Goal: Task Accomplishment & Management: Use online tool/utility

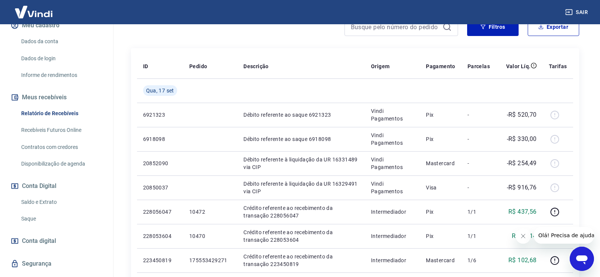
scroll to position [126, 0]
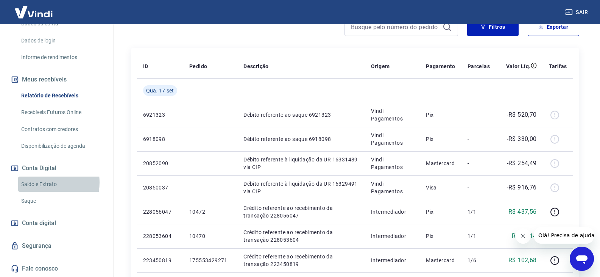
click at [43, 182] on link "Saldo e Extrato" at bounding box center [61, 184] width 86 height 16
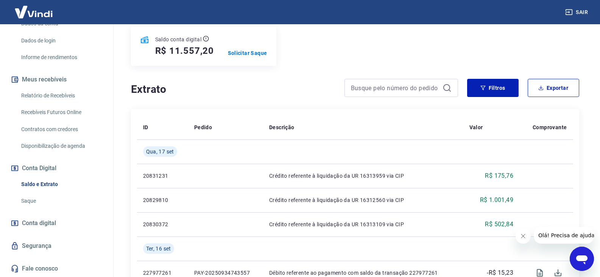
scroll to position [114, 0]
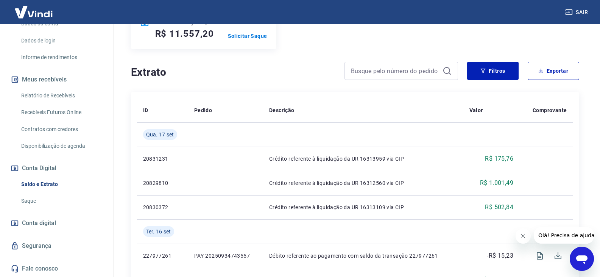
click at [46, 219] on span "Conta digital" at bounding box center [39, 223] width 34 height 11
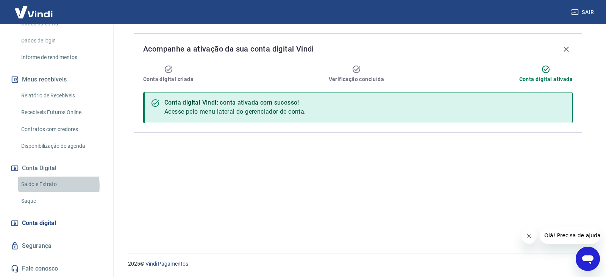
click at [46, 186] on link "Saldo e Extrato" at bounding box center [61, 184] width 86 height 16
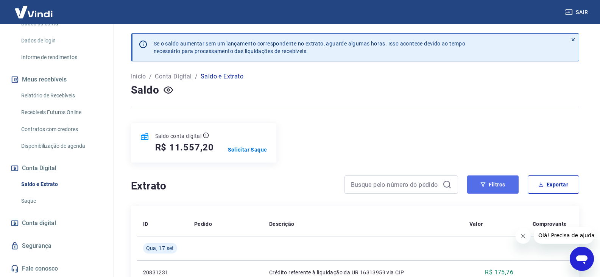
click at [490, 183] on button "Filtros" at bounding box center [492, 184] width 51 height 18
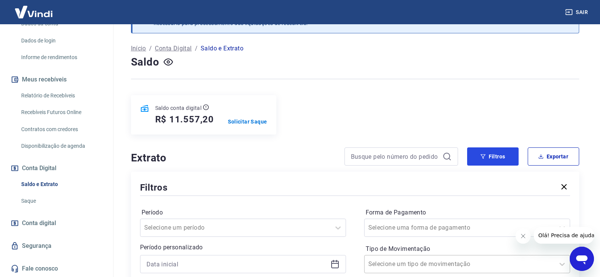
scroll to position [114, 0]
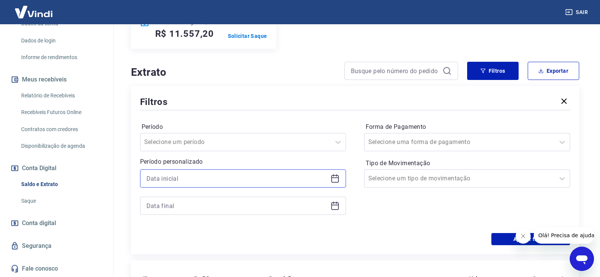
click at [231, 184] on input at bounding box center [237, 178] width 181 height 11
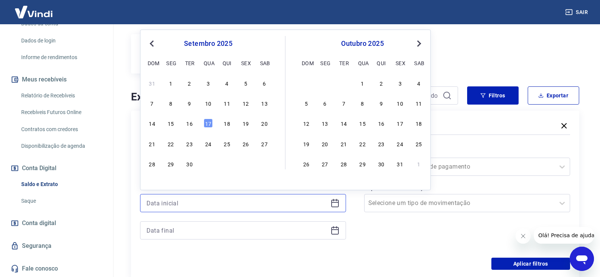
scroll to position [76, 0]
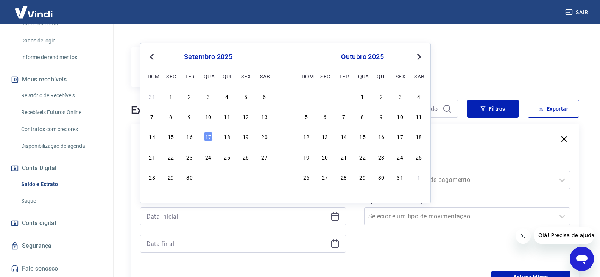
click at [155, 56] on button "Previous Month" at bounding box center [151, 56] width 9 height 9
click at [244, 97] on div "1" at bounding box center [245, 96] width 9 height 9
type input "01/08/2025"
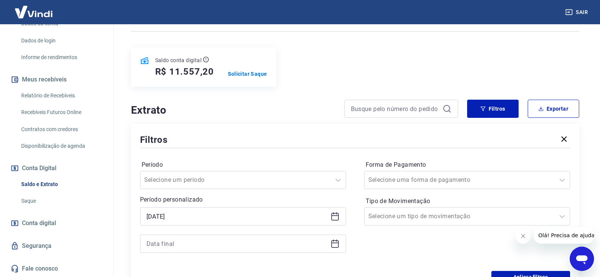
click at [337, 248] on div at bounding box center [243, 243] width 206 height 18
click at [338, 244] on icon at bounding box center [335, 243] width 9 height 9
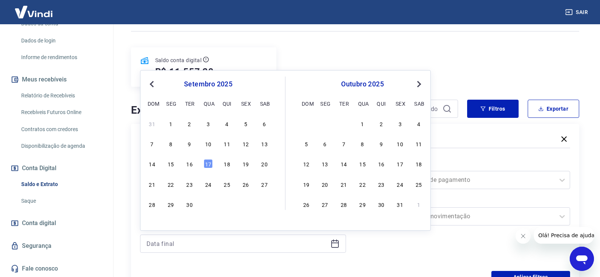
click at [153, 83] on span "Previous Month" at bounding box center [153, 84] width 0 height 9
click at [150, 226] on div "31" at bounding box center [152, 224] width 9 height 9
type input "31/08/2025"
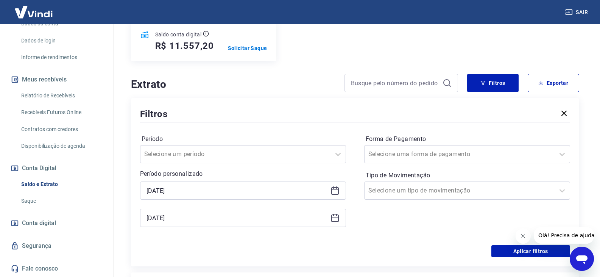
scroll to position [114, 0]
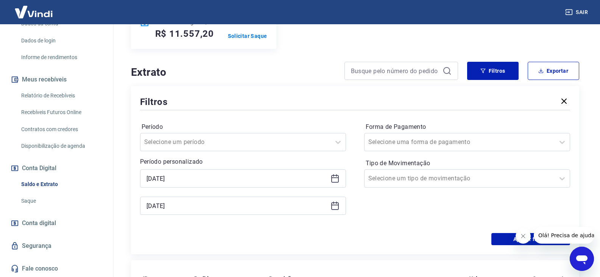
click at [582, 265] on icon "Abrir janela de mensagens" at bounding box center [582, 259] width 14 height 14
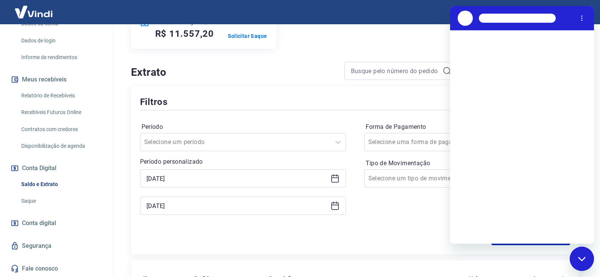
scroll to position [0, 0]
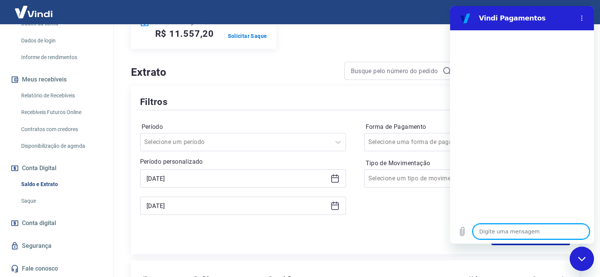
click at [501, 233] on textarea at bounding box center [531, 231] width 117 height 15
type textarea "O"
type textarea "x"
type textarea "Ol"
type textarea "x"
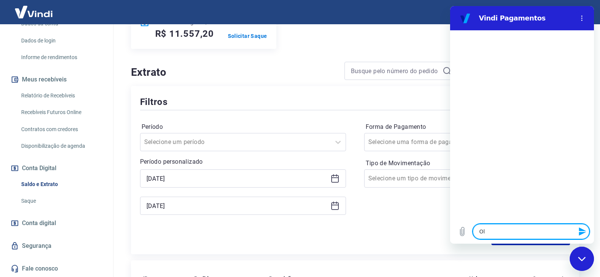
type textarea "Ola"
type textarea "x"
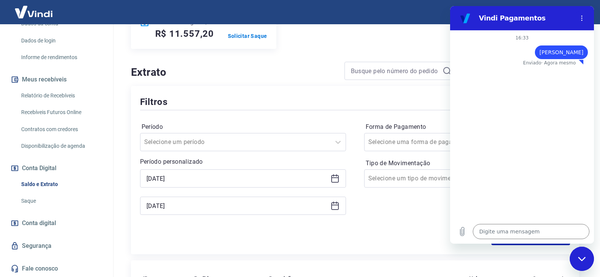
type textarea "x"
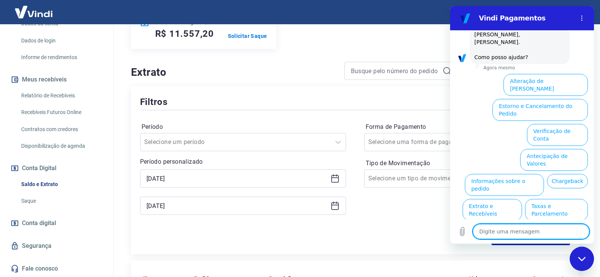
scroll to position [45, 0]
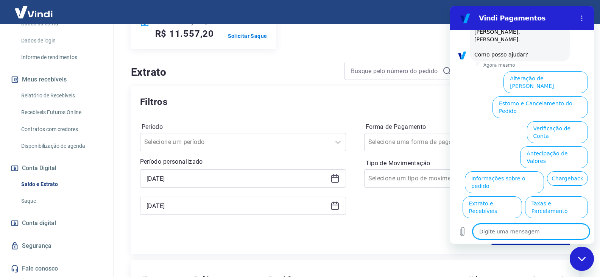
click at [538, 233] on textarea at bounding box center [531, 231] width 117 height 15
type textarea "e"
type textarea "x"
type textarea "ex"
type textarea "x"
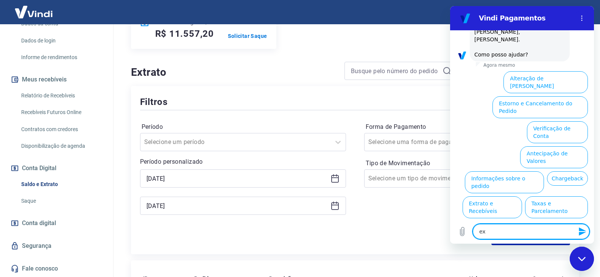
type textarea "ext"
type textarea "x"
type textarea "extr"
type textarea "x"
type textarea "extra"
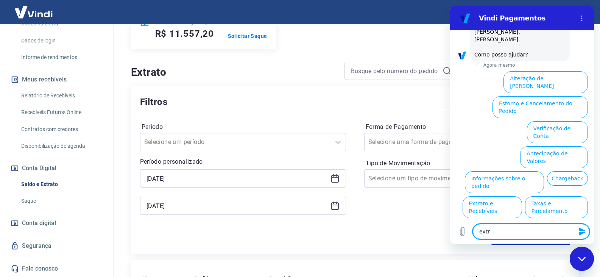
type textarea "x"
type textarea "extrat"
type textarea "x"
type textarea "extrato"
type textarea "x"
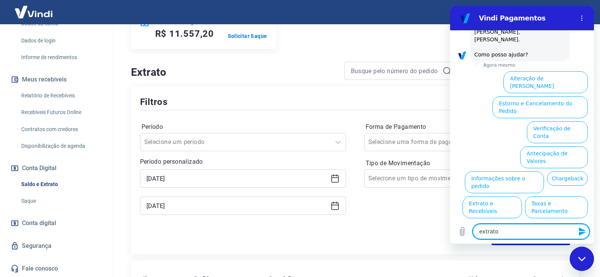
type textarea "extrato"
type textarea "x"
type textarea "extrato c"
type textarea "x"
type textarea "extrato co"
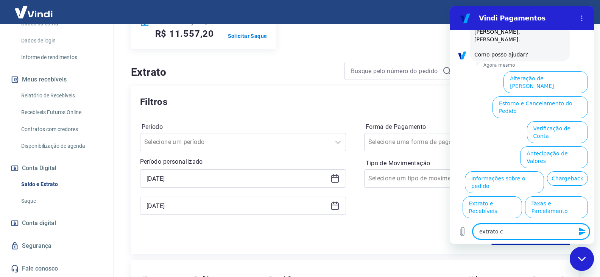
type textarea "x"
type textarea "extrato con"
type textarea "x"
type textarea "extrato cont"
type textarea "x"
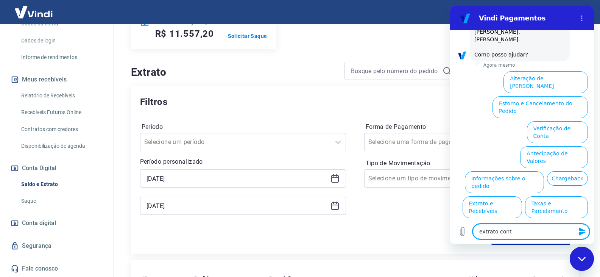
type textarea "extrato conta"
type textarea "x"
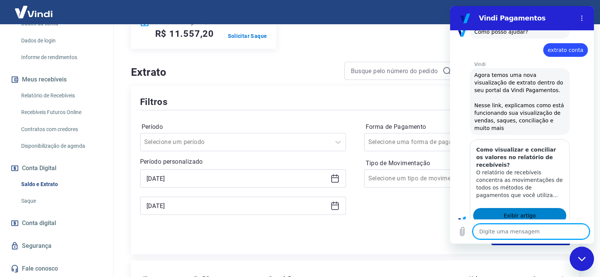
type textarea "x"
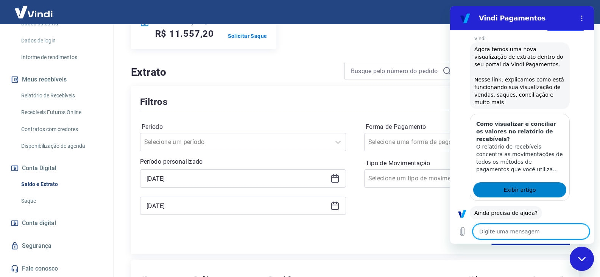
scroll to position [113, 0]
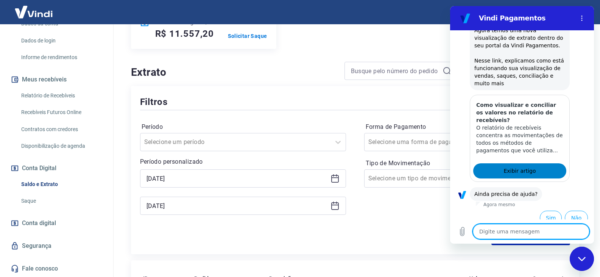
click at [530, 166] on span "Exibir artigo" at bounding box center [520, 170] width 32 height 9
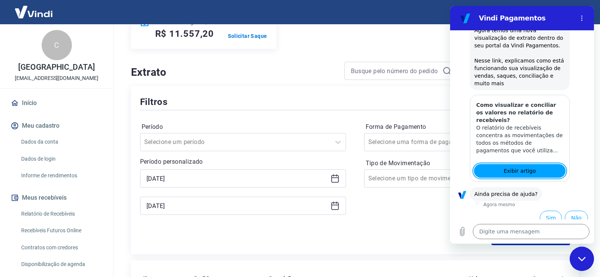
scroll to position [0, 0]
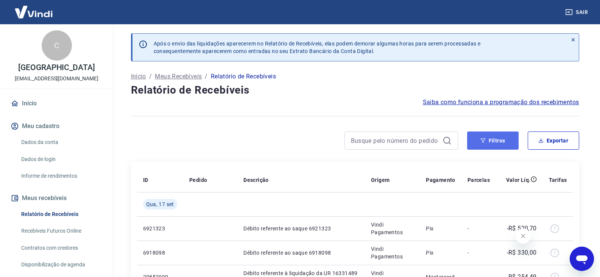
click at [509, 147] on button "Filtros" at bounding box center [492, 140] width 51 height 18
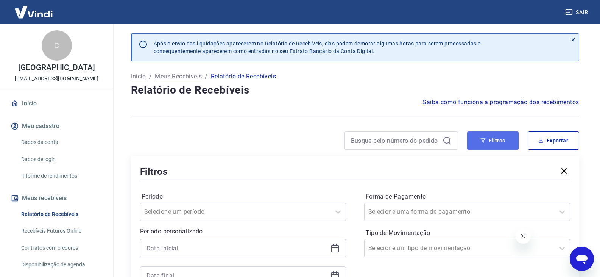
click at [504, 142] on button "Filtros" at bounding box center [492, 140] width 51 height 18
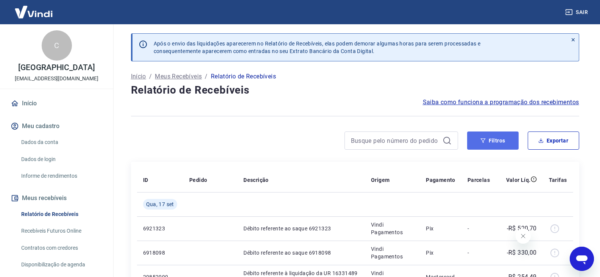
click at [496, 137] on button "Filtros" at bounding box center [492, 140] width 51 height 18
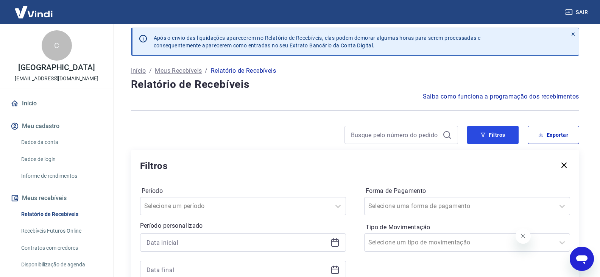
scroll to position [76, 0]
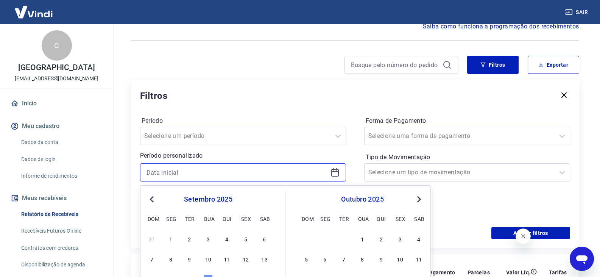
click at [212, 177] on input at bounding box center [237, 172] width 181 height 11
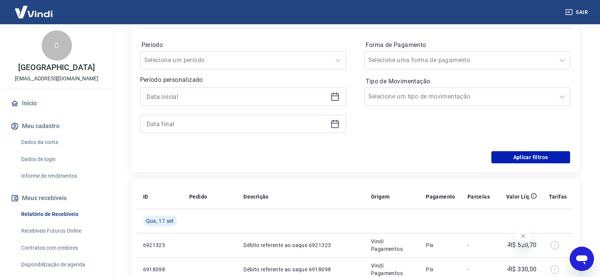
scroll to position [114, 0]
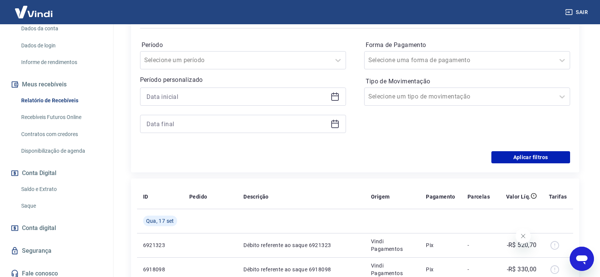
drag, startPoint x: 53, startPoint y: 190, endPoint x: 50, endPoint y: 199, distance: 9.6
click at [53, 190] on link "Saldo e Extrato" at bounding box center [61, 189] width 86 height 16
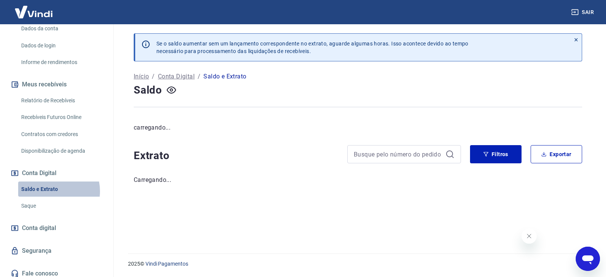
click at [50, 197] on link "Saldo e Extrato" at bounding box center [61, 189] width 86 height 16
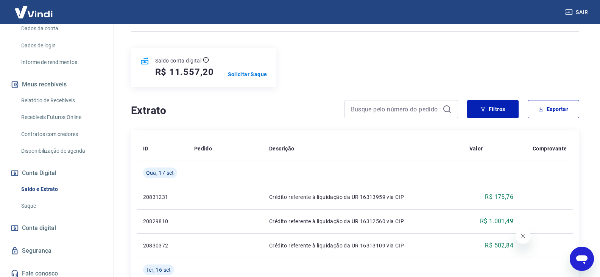
scroll to position [76, 0]
click at [385, 110] on input at bounding box center [395, 108] width 89 height 11
click at [508, 115] on button "Filtros" at bounding box center [492, 109] width 51 height 18
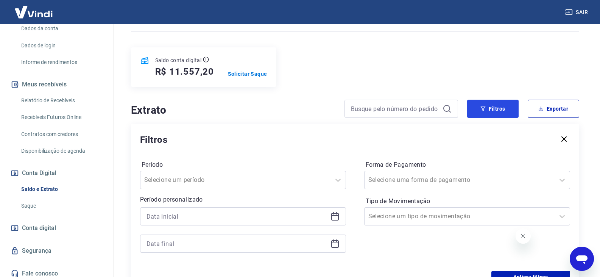
scroll to position [114, 0]
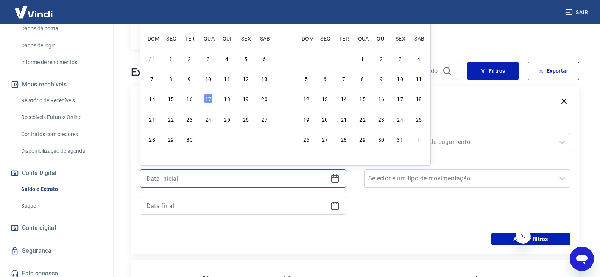
click at [179, 176] on input at bounding box center [237, 178] width 181 height 11
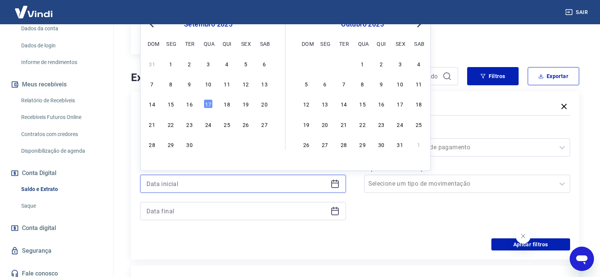
scroll to position [38, 0]
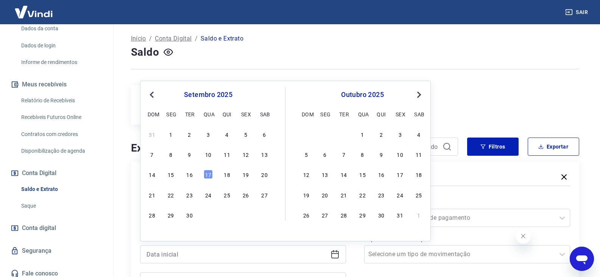
click at [150, 98] on button "Previous Month" at bounding box center [151, 94] width 9 height 9
click at [241, 218] on div "24 25 26 27 28 29 30" at bounding box center [208, 214] width 123 height 11
click at [247, 214] on div "29" at bounding box center [245, 214] width 9 height 9
type input "29/08/2025"
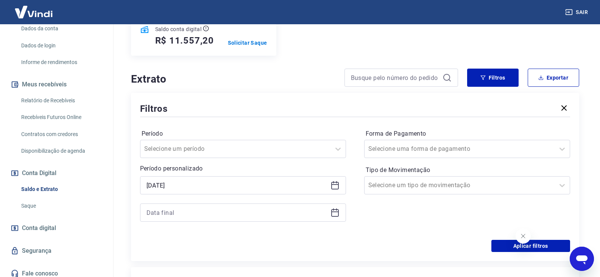
scroll to position [114, 0]
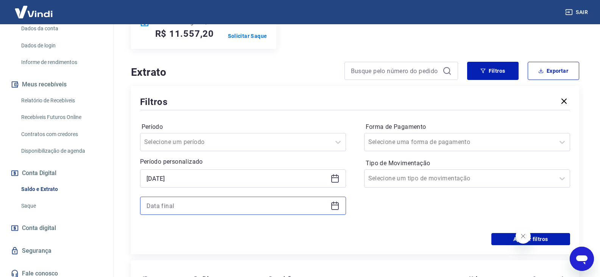
click at [162, 204] on input at bounding box center [237, 205] width 181 height 11
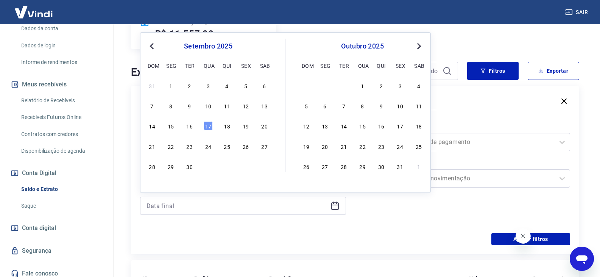
click at [153, 47] on span "Previous Month" at bounding box center [153, 46] width 0 height 9
click at [155, 184] on div "31" at bounding box center [152, 186] width 9 height 9
type input "31/08/2025"
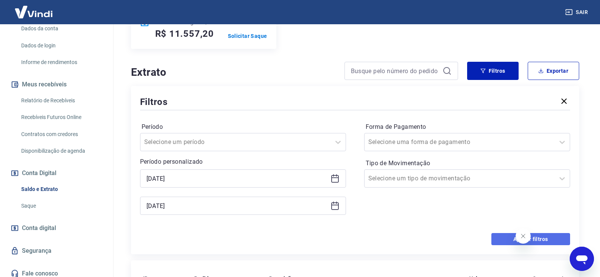
click at [502, 237] on button "Aplicar filtros" at bounding box center [530, 239] width 79 height 12
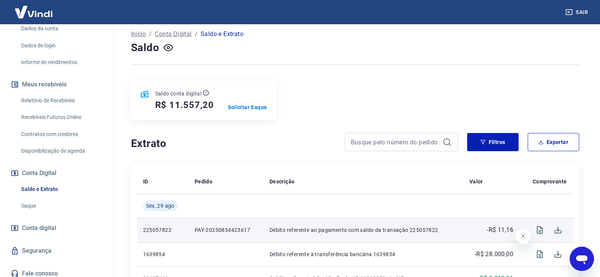
scroll to position [39, 0]
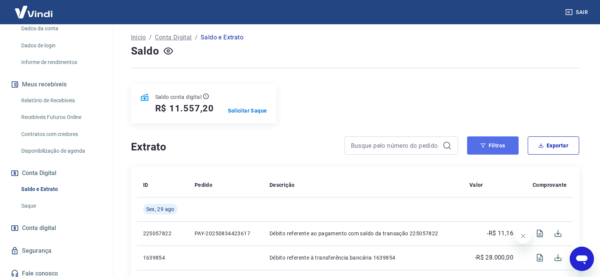
click at [489, 137] on button "Filtros" at bounding box center [492, 145] width 51 height 18
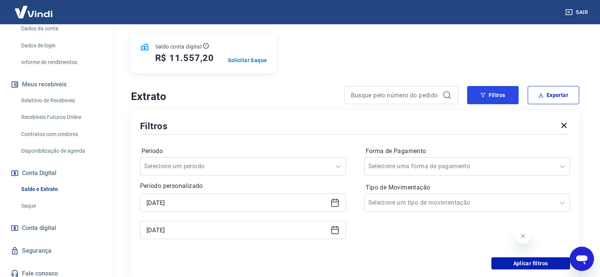
scroll to position [153, 0]
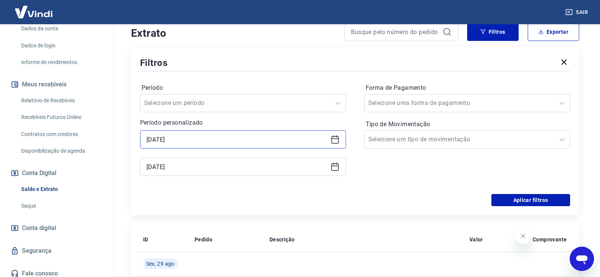
click at [177, 143] on input "29/08/2025" at bounding box center [237, 139] width 181 height 11
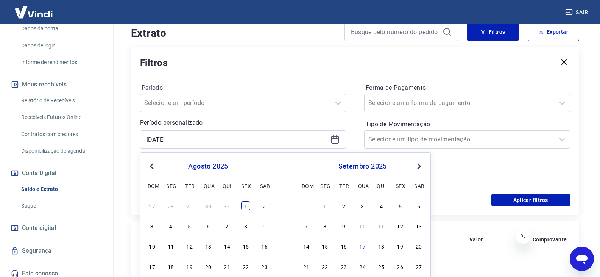
click at [242, 201] on div "1" at bounding box center [245, 205] width 9 height 9
type input "01/08/2025"
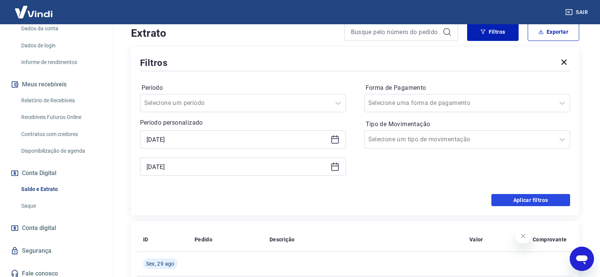
click at [527, 199] on button "Aplicar filtros" at bounding box center [530, 200] width 79 height 12
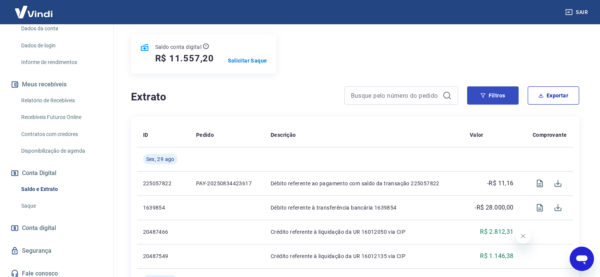
scroll to position [18, 0]
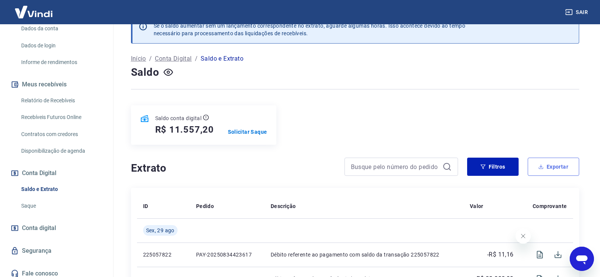
click at [557, 166] on button "Exportar" at bounding box center [553, 167] width 51 height 18
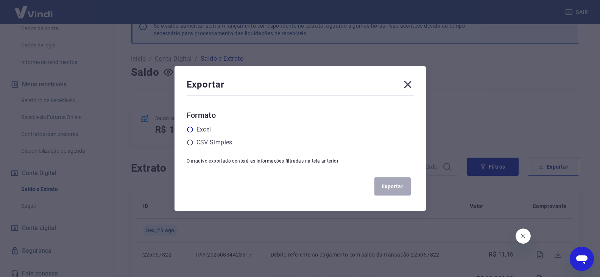
click at [207, 128] on label "Excel" at bounding box center [204, 129] width 15 height 9
click at [0, 0] on input "radio" at bounding box center [0, 0] width 0 height 0
click at [401, 186] on button "Exportar" at bounding box center [392, 186] width 36 height 18
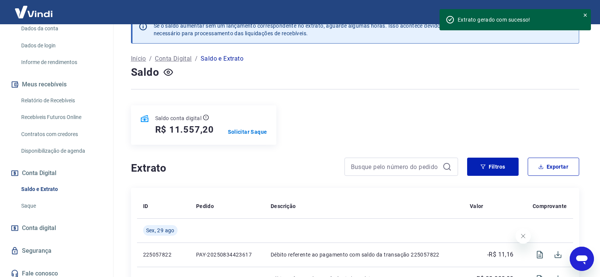
drag, startPoint x: 45, startPoint y: 193, endPoint x: 72, endPoint y: 193, distance: 26.5
click at [45, 193] on link "Saldo e Extrato" at bounding box center [61, 189] width 86 height 16
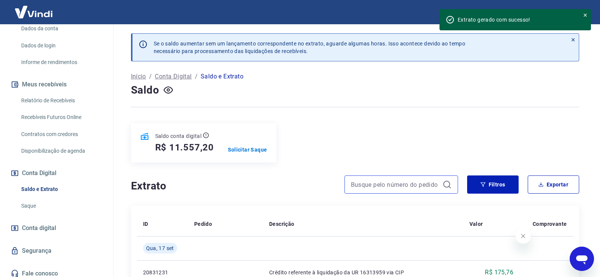
click at [370, 187] on input at bounding box center [395, 184] width 89 height 11
paste input "215070637"
type input "215070637"
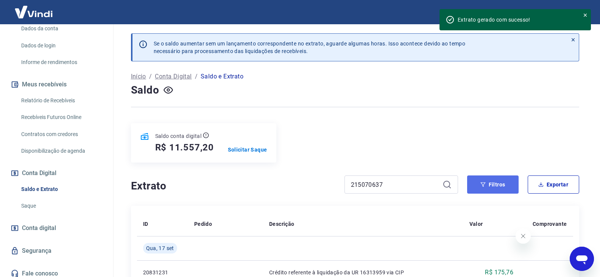
click at [505, 186] on button "Filtros" at bounding box center [492, 184] width 51 height 18
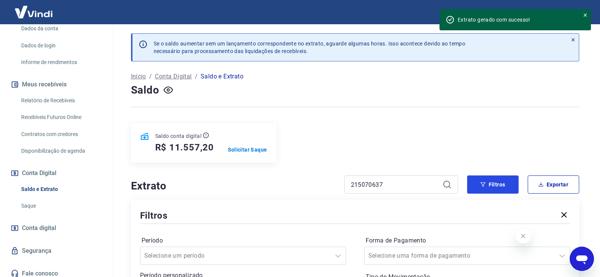
scroll to position [114, 0]
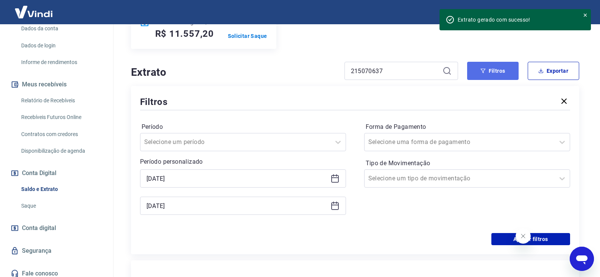
click at [491, 67] on button "Filtros" at bounding box center [492, 71] width 51 height 18
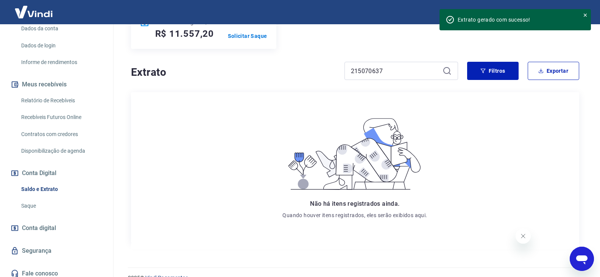
click at [40, 106] on link "Relatório de Recebíveis" at bounding box center [61, 101] width 86 height 16
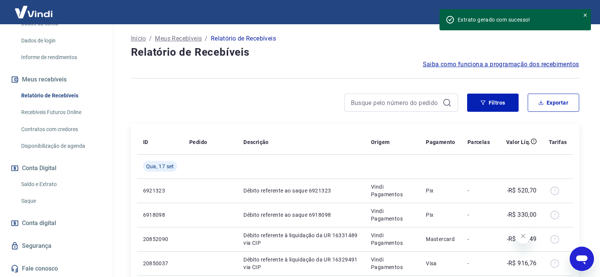
scroll to position [126, 0]
click at [42, 180] on link "Saldo e Extrato" at bounding box center [61, 184] width 86 height 16
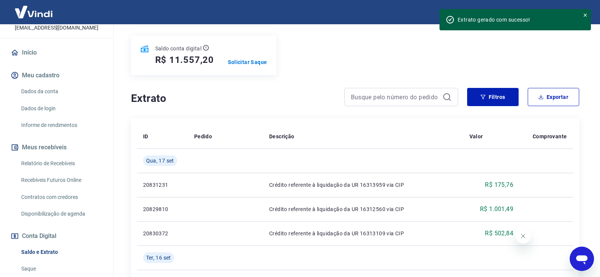
scroll to position [114, 0]
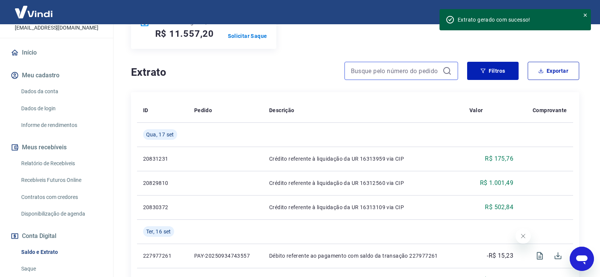
click at [375, 69] on input at bounding box center [395, 70] width 89 height 11
paste input "215070637"
type input "215070637"
click at [483, 70] on icon "button" at bounding box center [482, 70] width 5 height 5
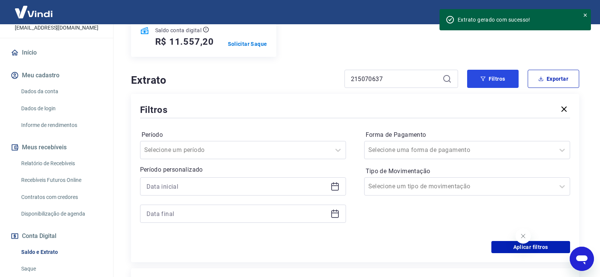
scroll to position [107, 0]
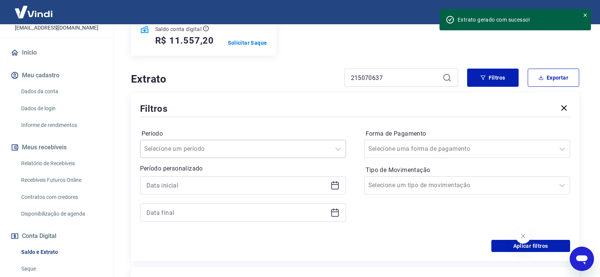
click at [224, 142] on div "Selecione um período" at bounding box center [243, 149] width 206 height 18
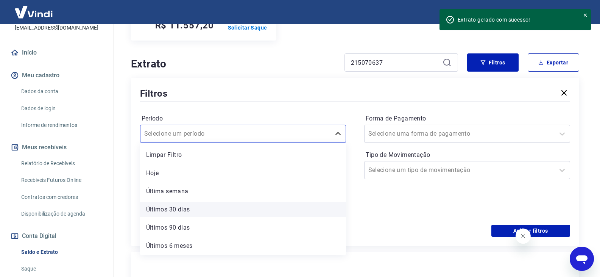
scroll to position [145, 0]
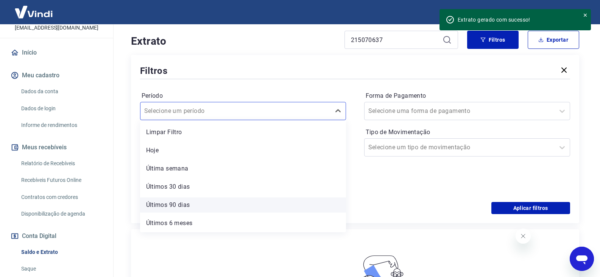
click at [172, 203] on div "Últimos 90 dias" at bounding box center [243, 204] width 206 height 15
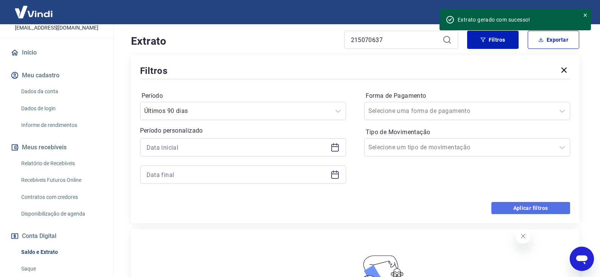
click at [521, 208] on button "Aplicar filtros" at bounding box center [530, 208] width 79 height 12
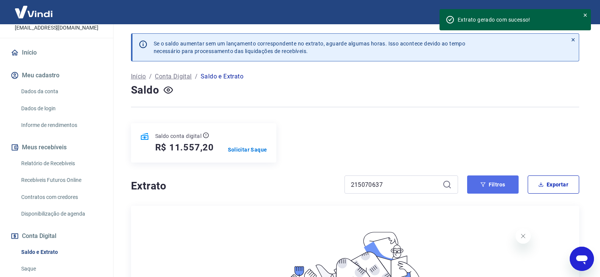
click at [488, 186] on button "Filtros" at bounding box center [492, 184] width 51 height 18
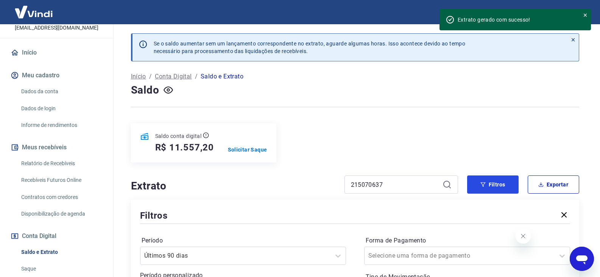
scroll to position [76, 0]
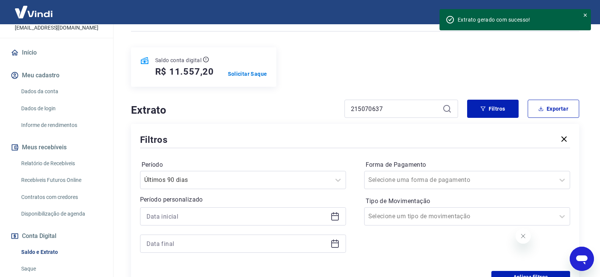
drag, startPoint x: 58, startPoint y: 167, endPoint x: 75, endPoint y: 169, distance: 16.8
click at [58, 168] on link "Relatório de Recebíveis" at bounding box center [61, 164] width 86 height 16
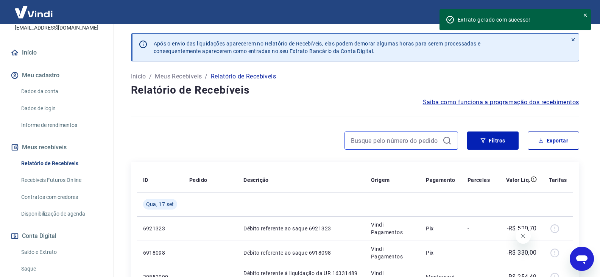
click at [404, 141] on input at bounding box center [395, 140] width 89 height 11
paste input "215070637"
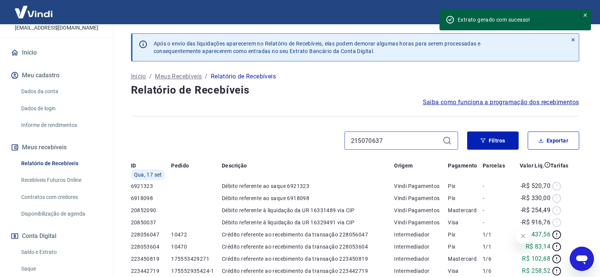
type input "215070637"
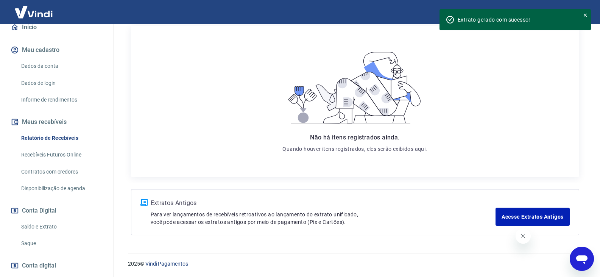
scroll to position [13, 0]
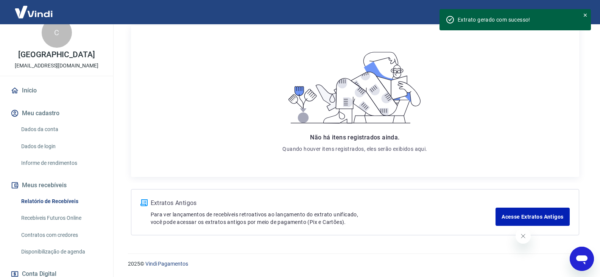
drag, startPoint x: 538, startPoint y: 107, endPoint x: 526, endPoint y: 140, distance: 35.1
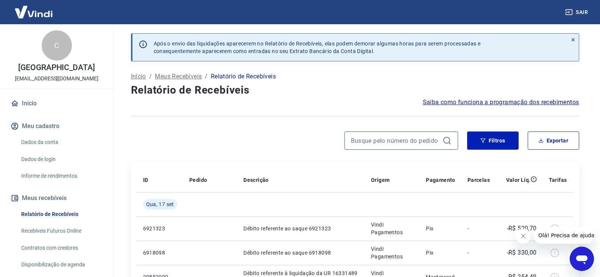
click at [373, 139] on input at bounding box center [395, 140] width 89 height 11
paste input "215070637"
click at [370, 136] on input "215070637" at bounding box center [395, 140] width 89 height 11
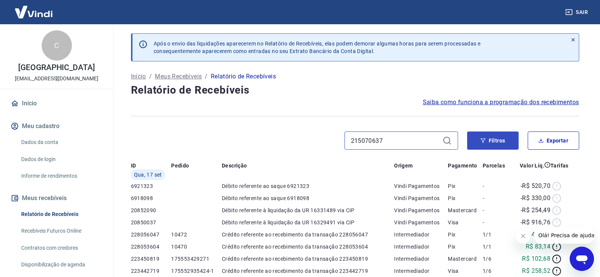
type input "215070637"
click at [480, 139] on button "Filtros" at bounding box center [492, 140] width 51 height 18
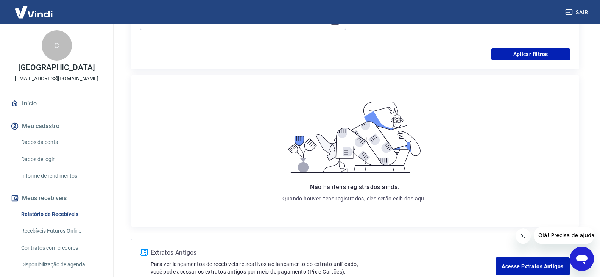
scroll to position [267, 0]
